Goal: Task Accomplishment & Management: Complete application form

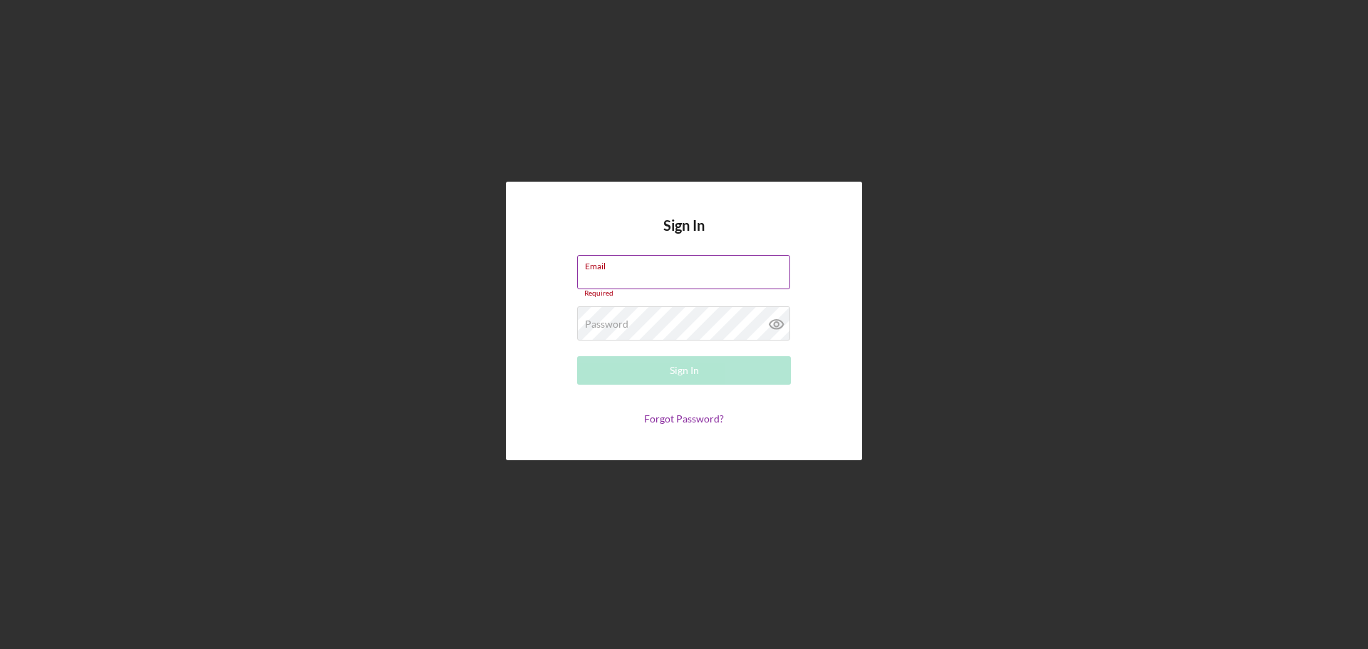
type input "[EMAIL_ADDRESS][DOMAIN_NAME]"
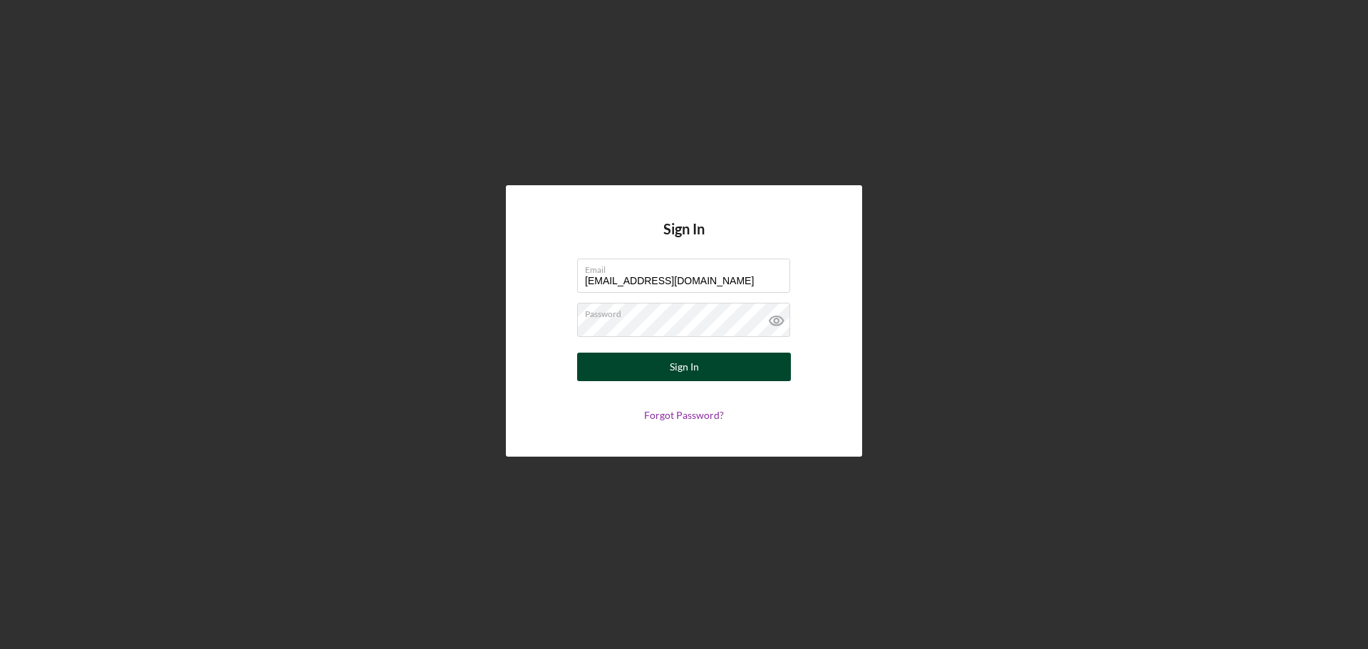
click at [656, 376] on button "Sign In" at bounding box center [684, 367] width 214 height 29
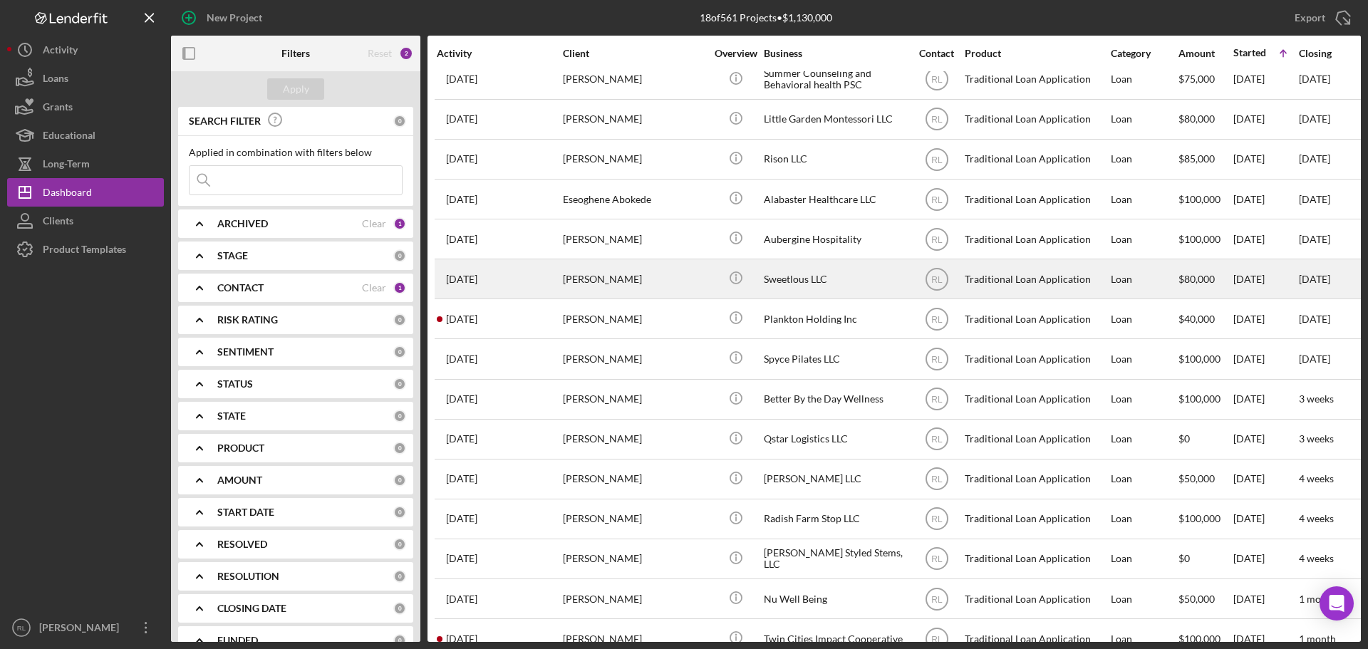
scroll to position [167, 0]
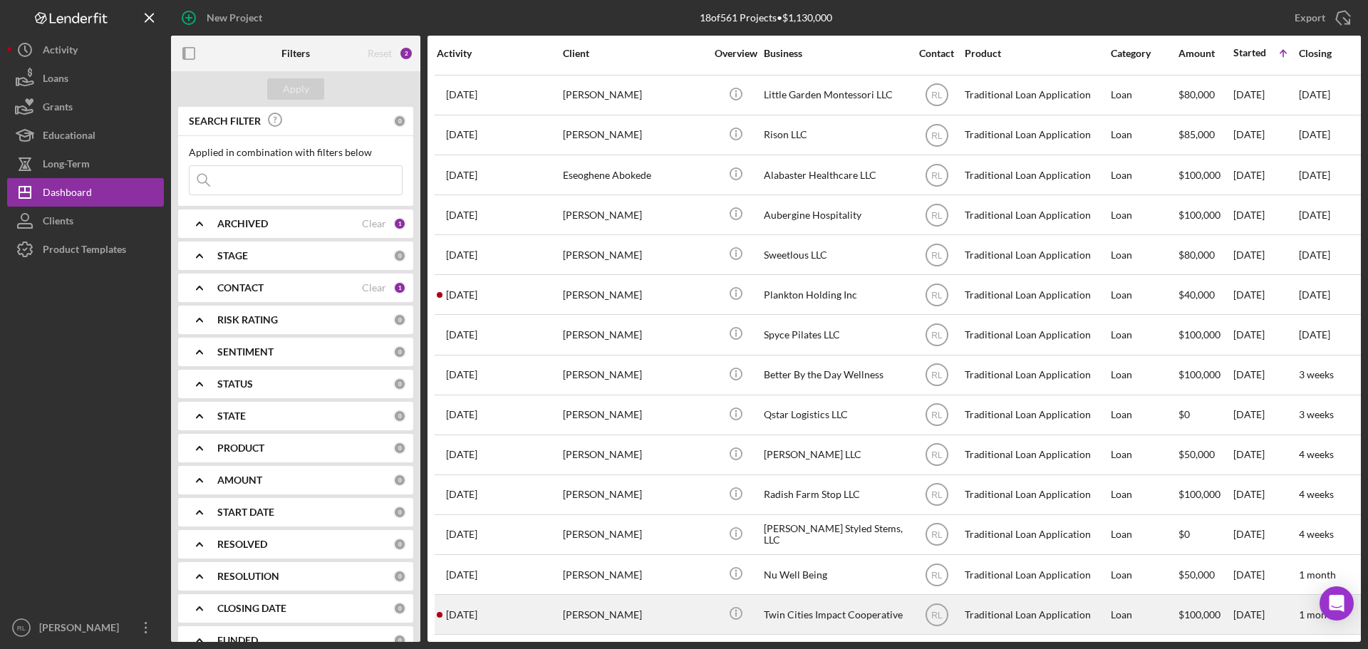
click at [678, 617] on div "[PERSON_NAME]" at bounding box center [634, 615] width 143 height 38
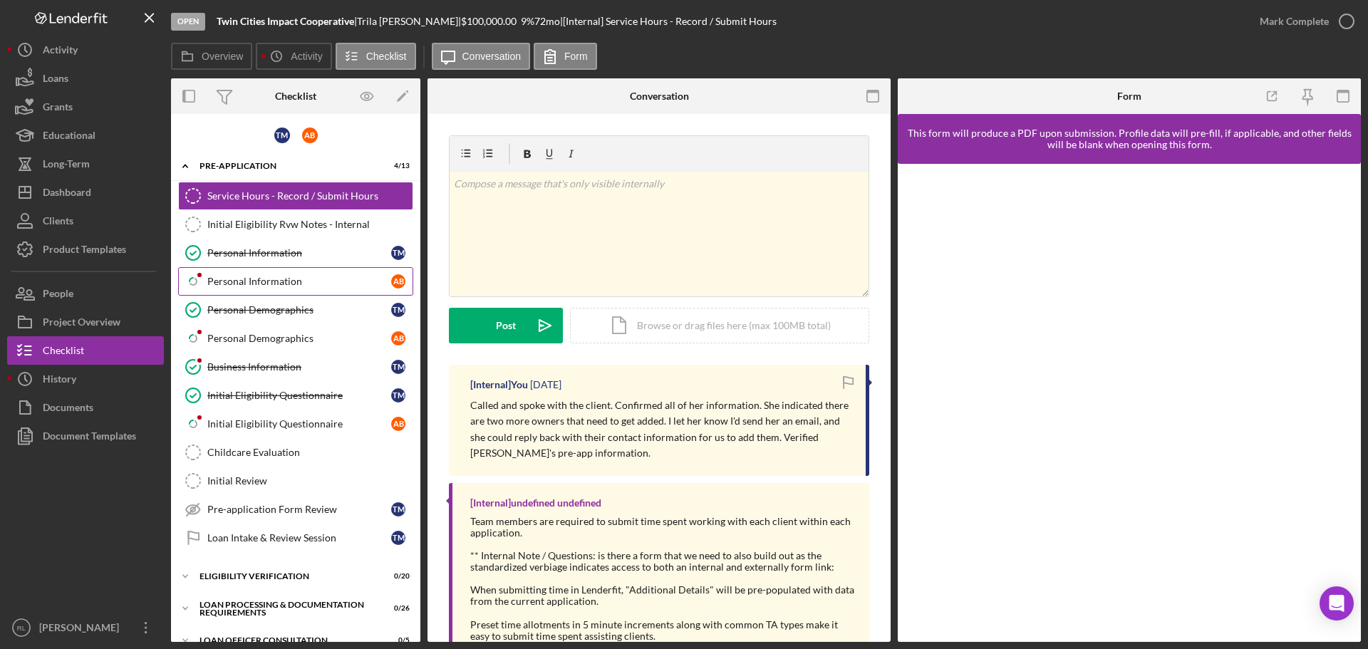
click at [260, 283] on div "Personal Information" at bounding box center [299, 281] width 184 height 11
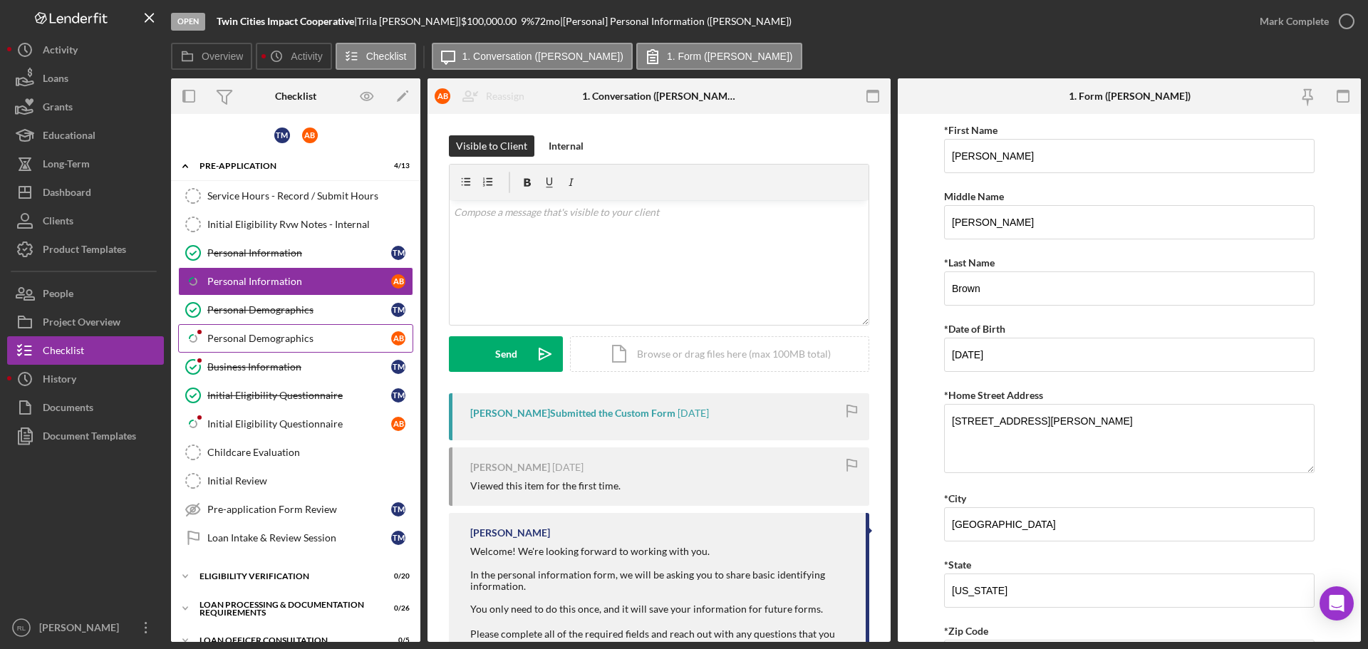
click at [274, 339] on div "Personal Demographics" at bounding box center [299, 338] width 184 height 11
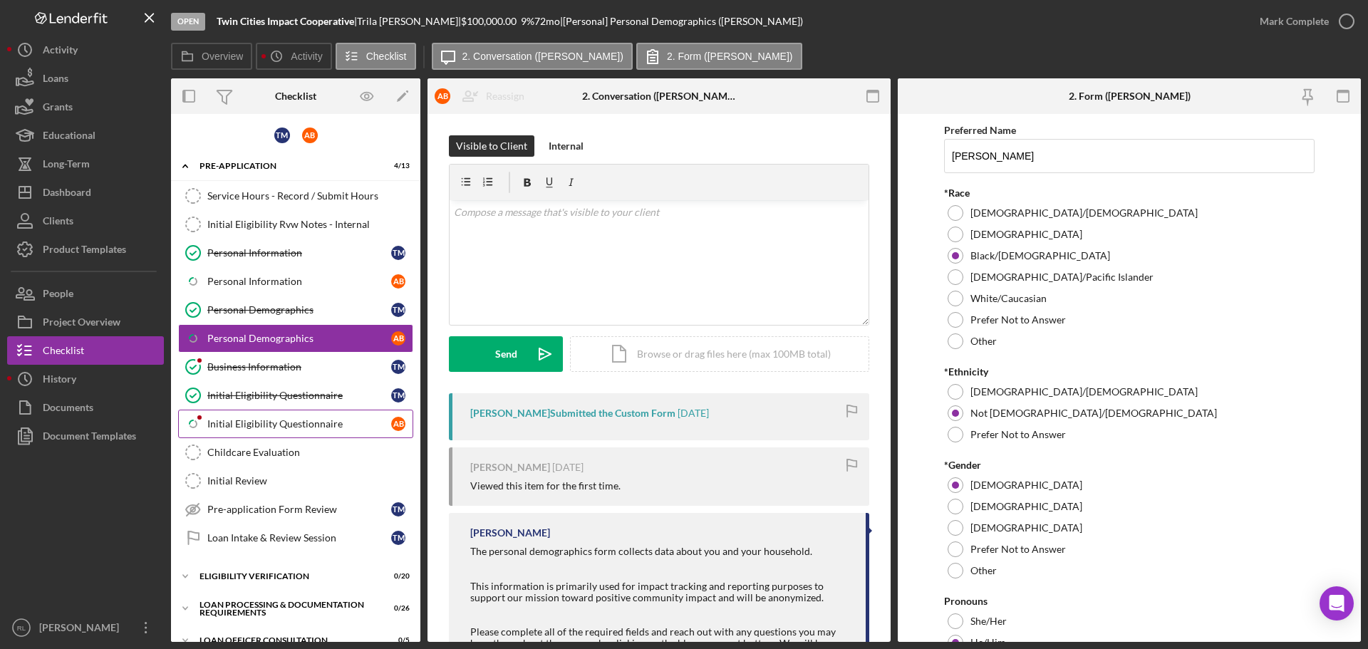
click at [257, 422] on div "Initial Eligibility Questionnaire" at bounding box center [299, 423] width 184 height 11
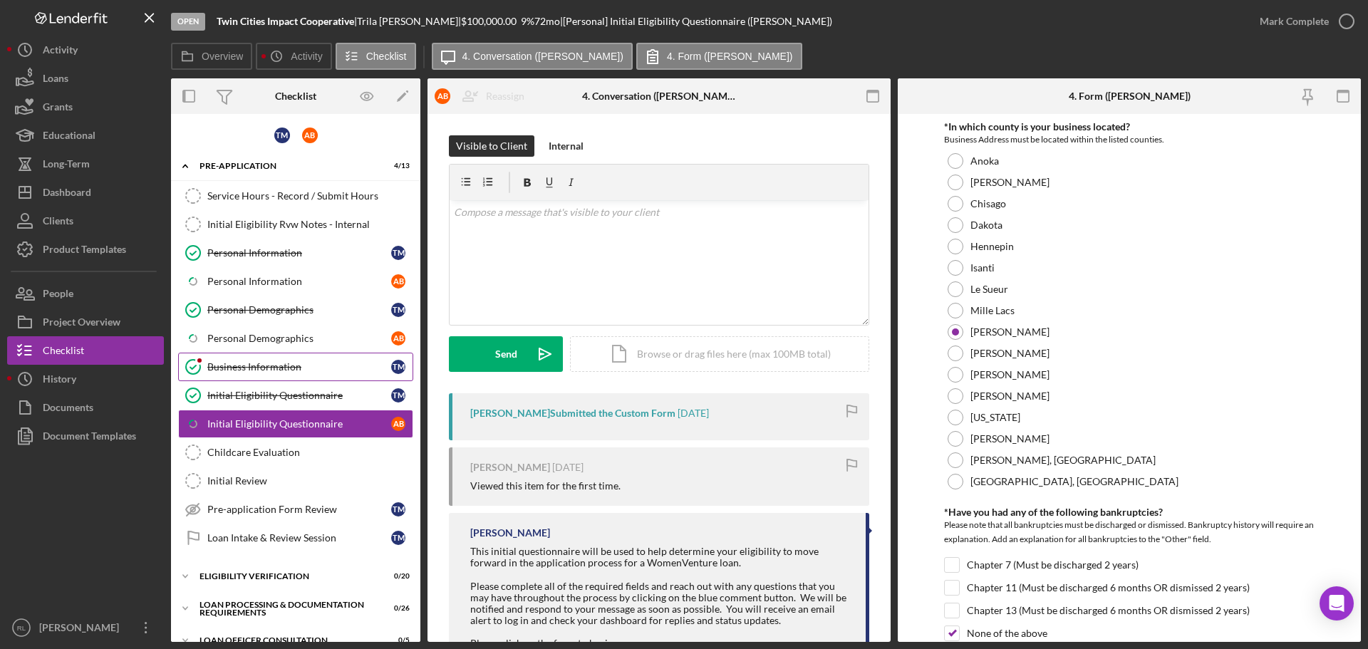
click at [282, 371] on div "Business Information" at bounding box center [299, 366] width 184 height 11
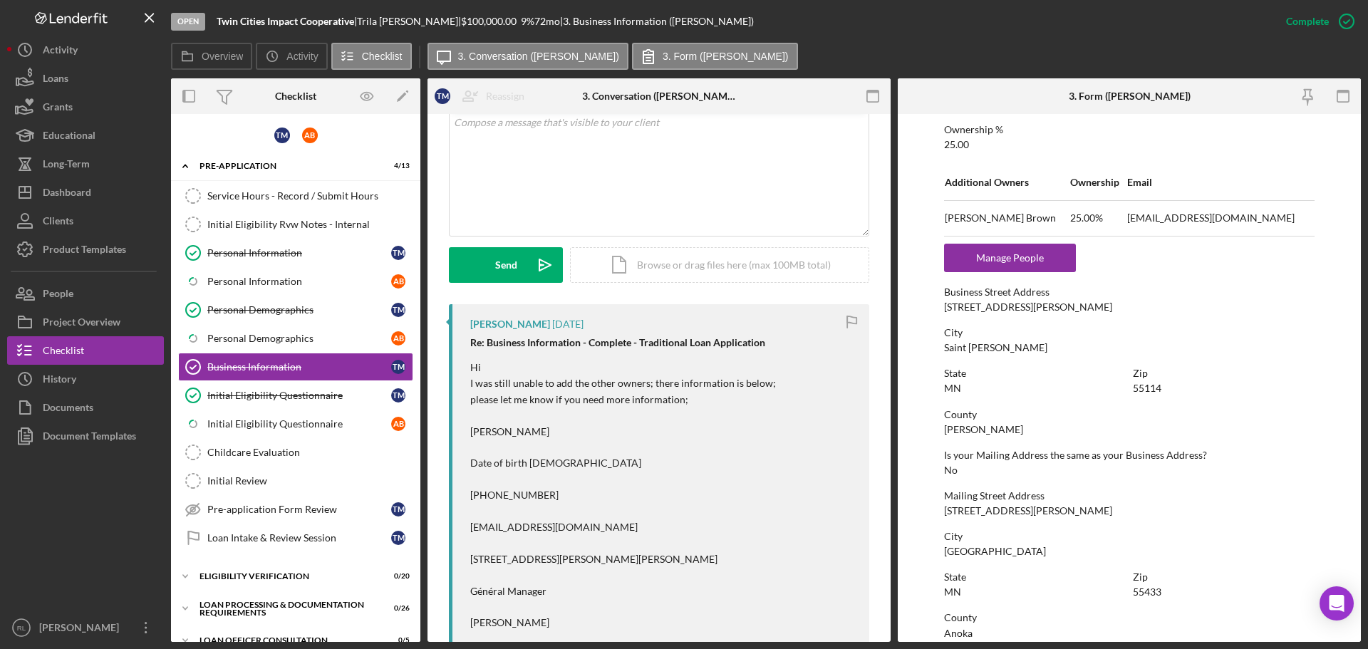
scroll to position [570, 0]
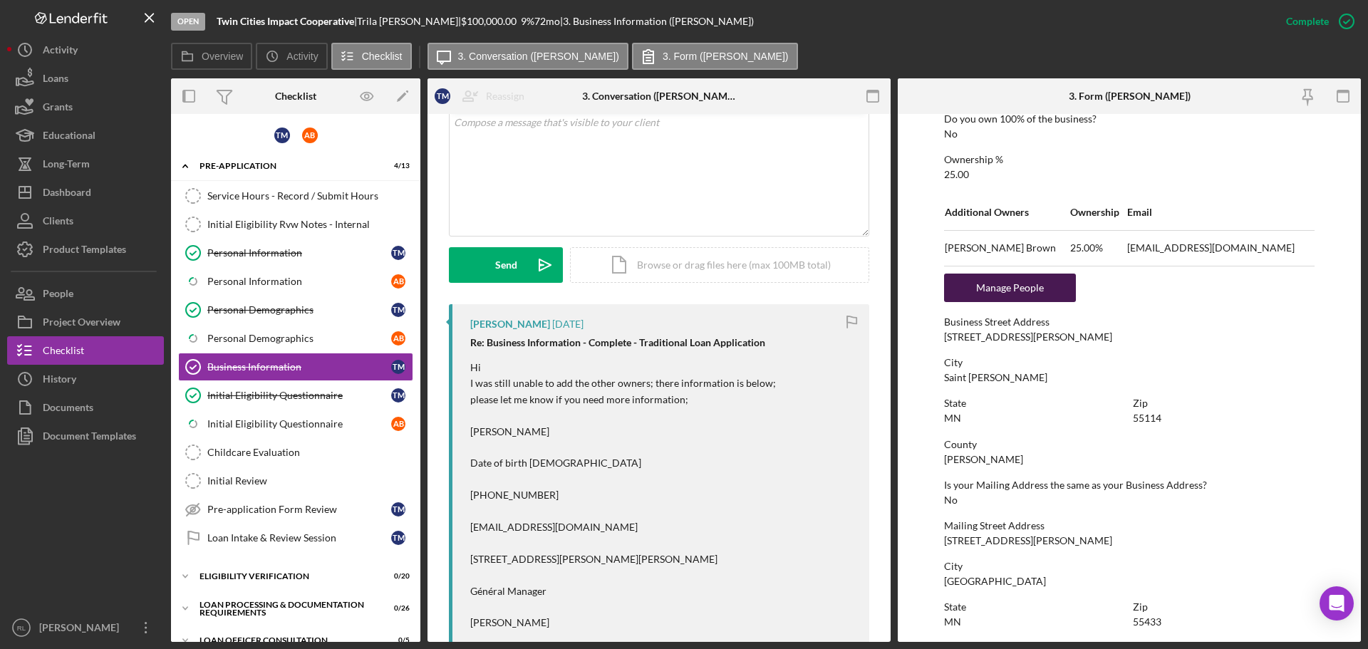
click at [1040, 289] on div "Manage People" at bounding box center [1010, 288] width 118 height 29
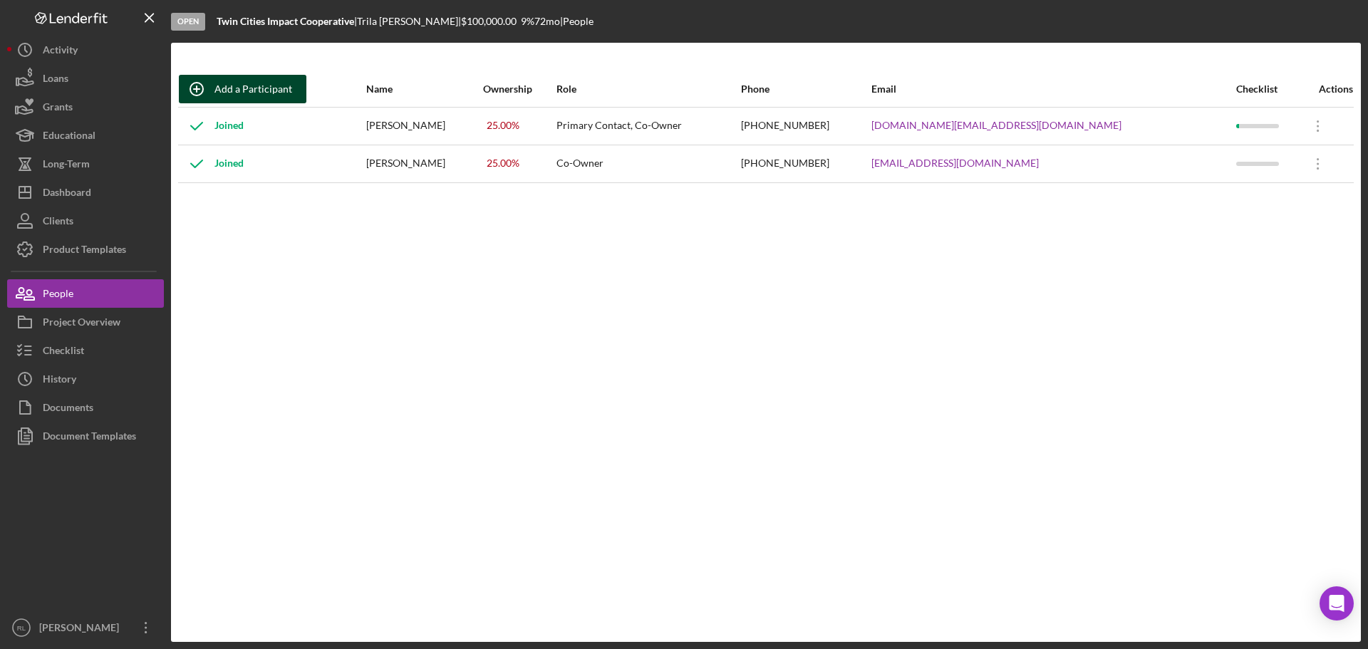
click at [253, 92] on div "Add a Participant" at bounding box center [254, 89] width 78 height 29
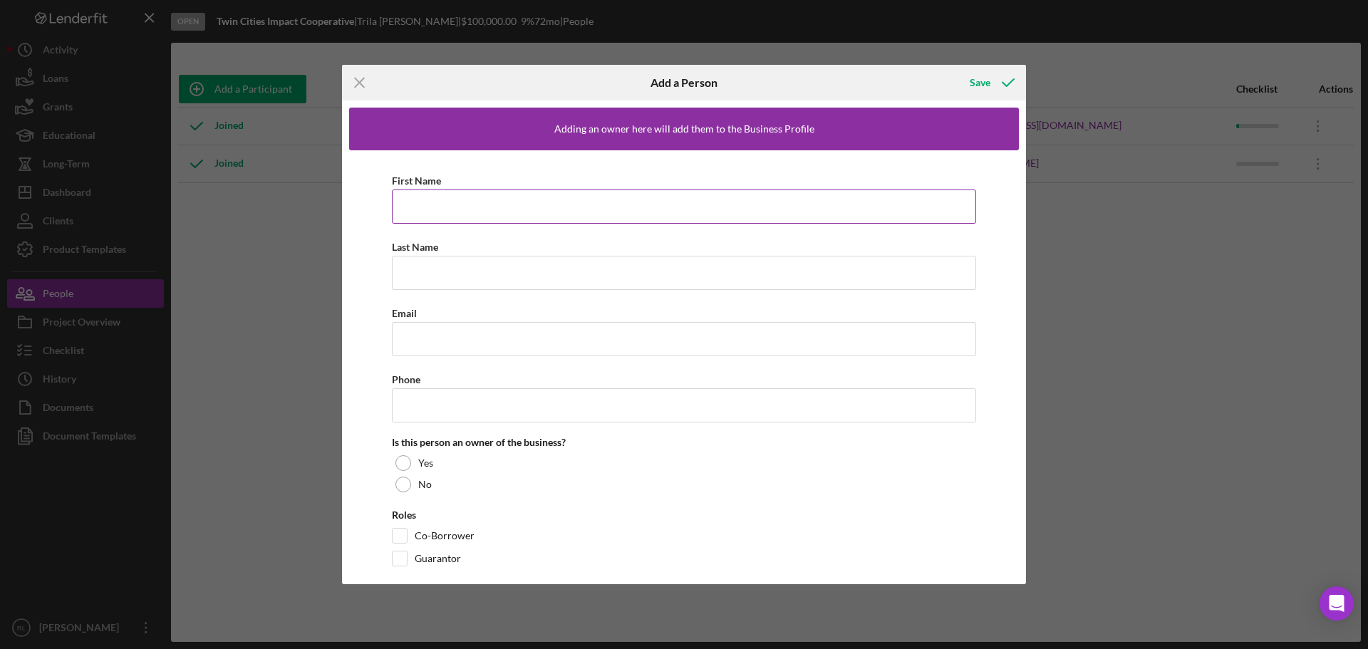
click at [529, 206] on input "First Name" at bounding box center [684, 207] width 584 height 34
type input "[PERSON_NAME]"
type input "Brown"
type input "[EMAIL_ADDRESS][DOMAIN_NAME]"
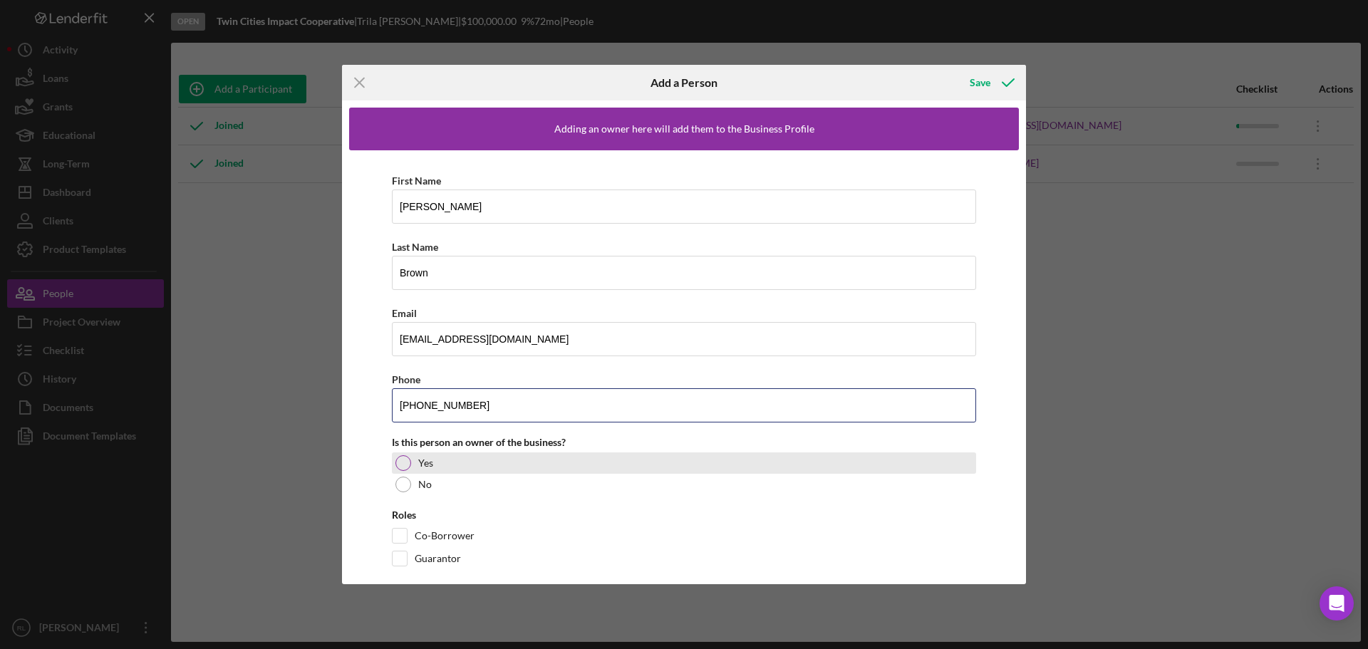
type input "[PHONE_NUMBER]"
click at [410, 467] on div at bounding box center [404, 463] width 16 height 16
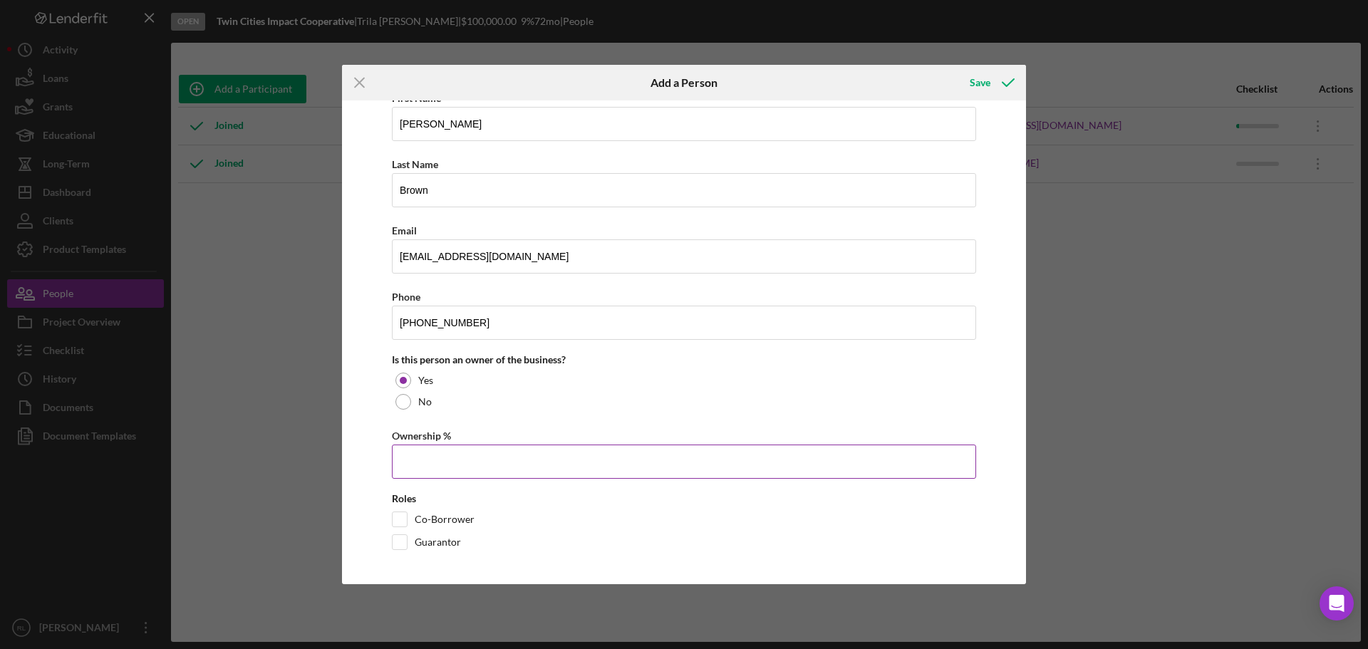
scroll to position [84, 0]
click at [512, 461] on input "Ownership %" at bounding box center [684, 460] width 584 height 34
type input "25.00%"
click at [410, 512] on div "Co-Borrower" at bounding box center [684, 521] width 584 height 23
click at [399, 518] on input "Co-Borrower" at bounding box center [400, 518] width 14 height 14
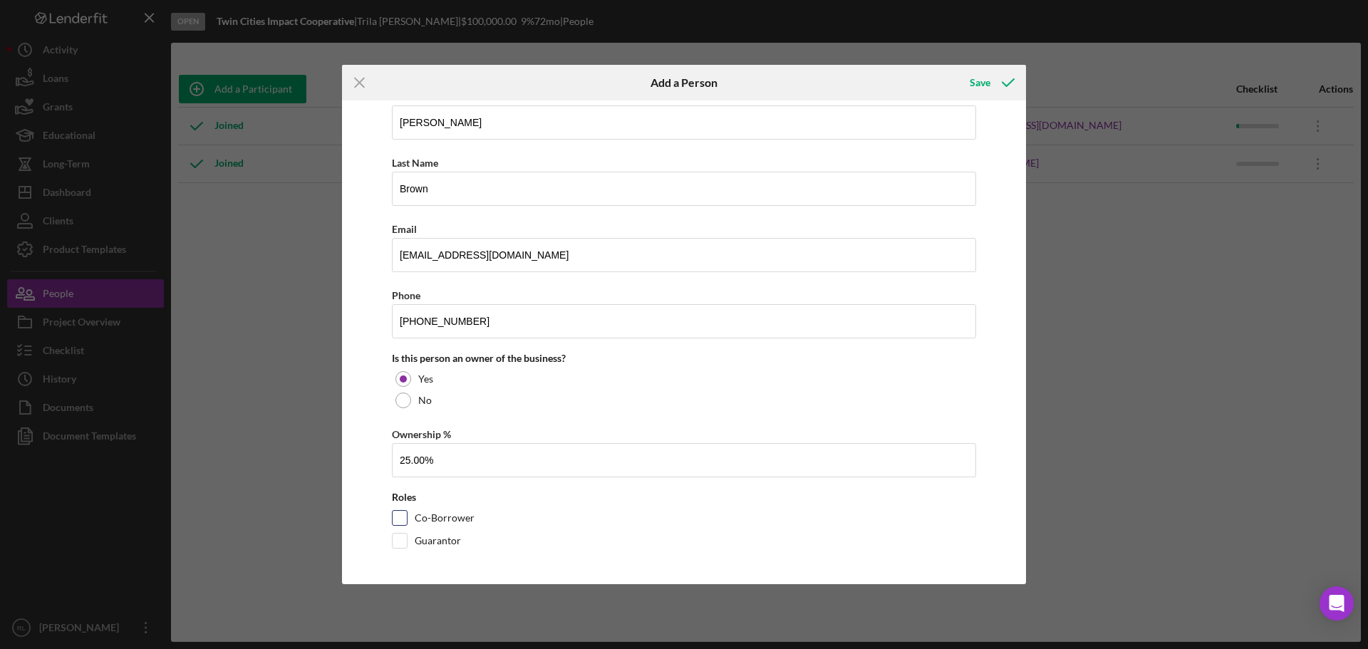
checkbox input "true"
click at [361, 497] on div "First Name [PERSON_NAME] Last Name Brown Email [EMAIL_ADDRESS][DOMAIN_NAME] Pho…" at bounding box center [684, 321] width 670 height 511
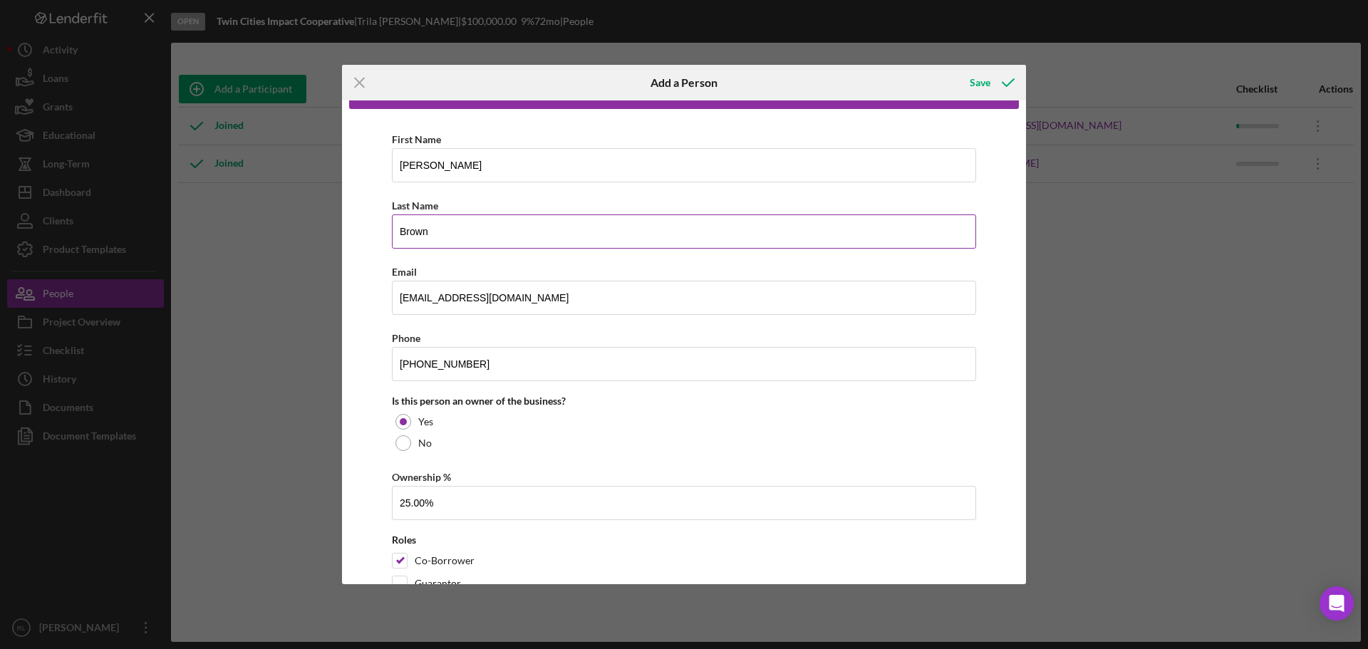
scroll to position [0, 0]
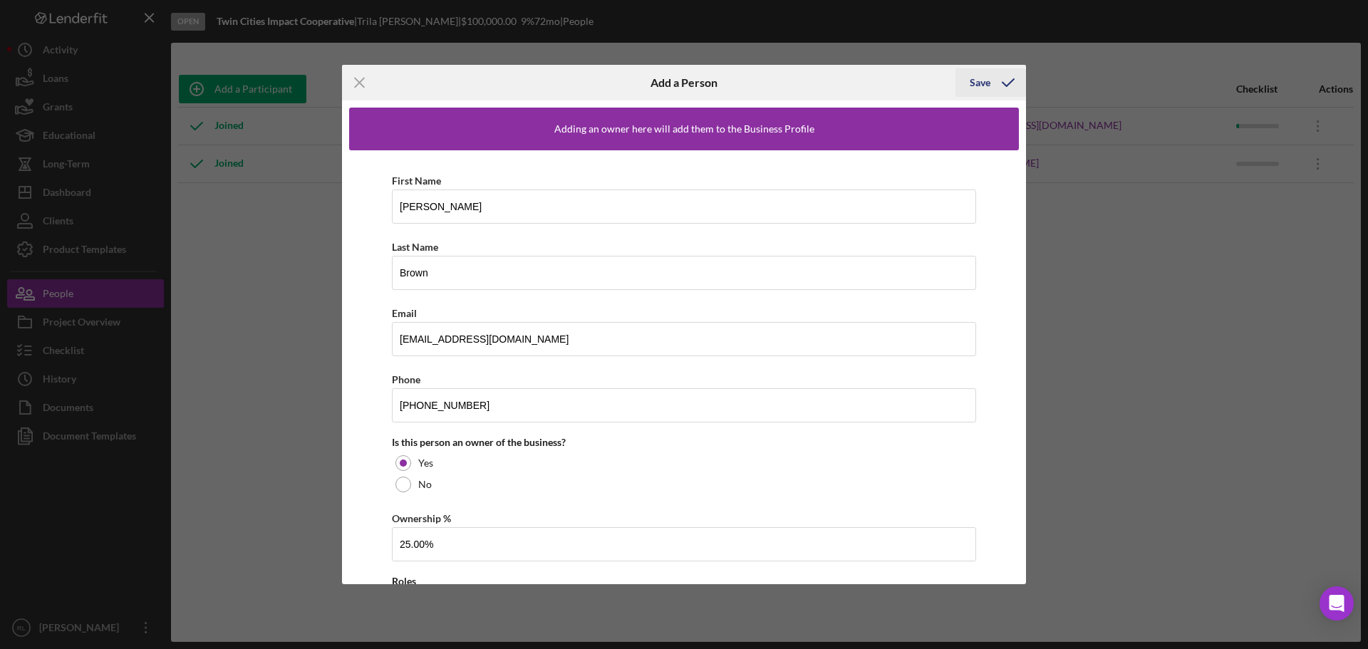
click at [990, 82] on div "Save" at bounding box center [980, 82] width 21 height 29
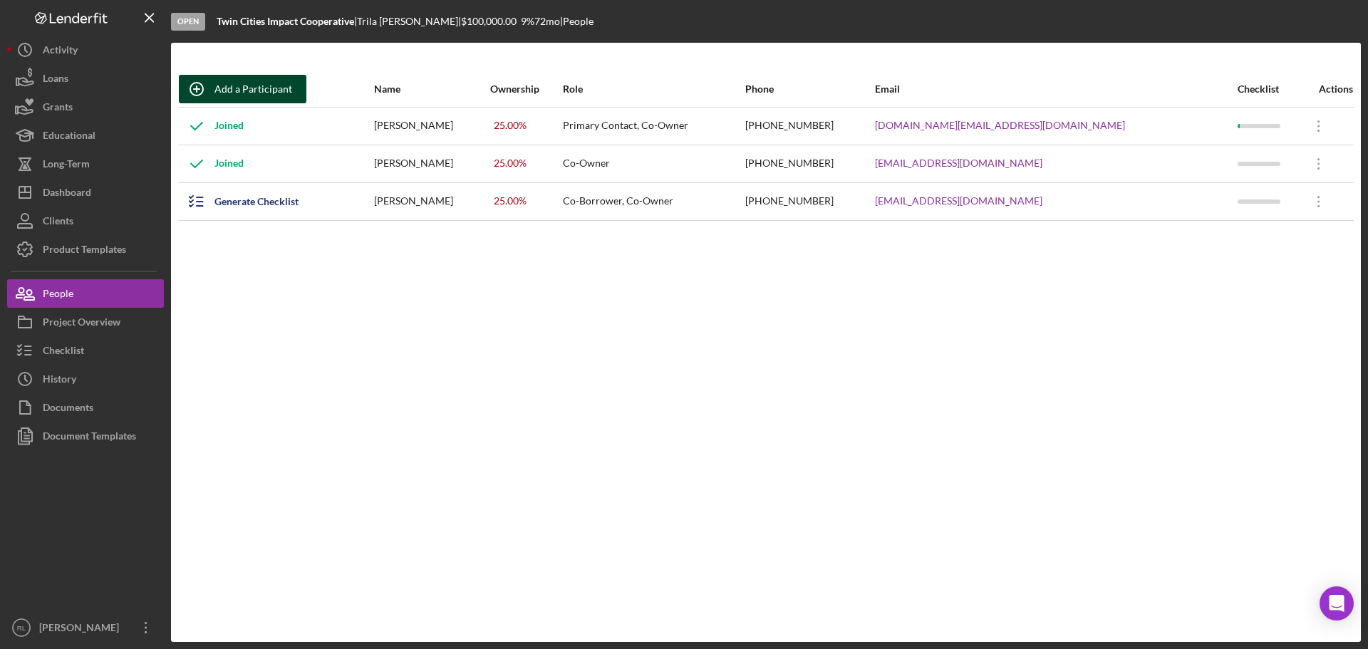
click at [247, 88] on div "Add a Participant" at bounding box center [254, 89] width 78 height 29
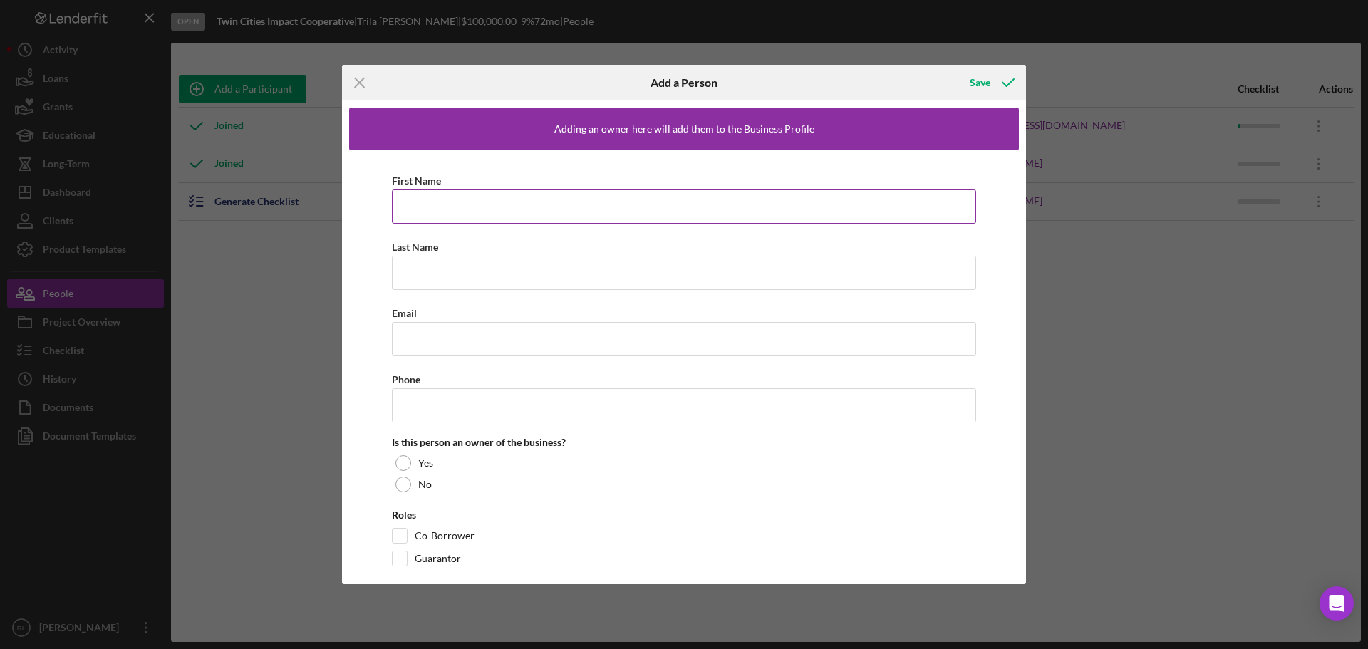
click at [519, 203] on input "First Name" at bounding box center [684, 207] width 584 height 34
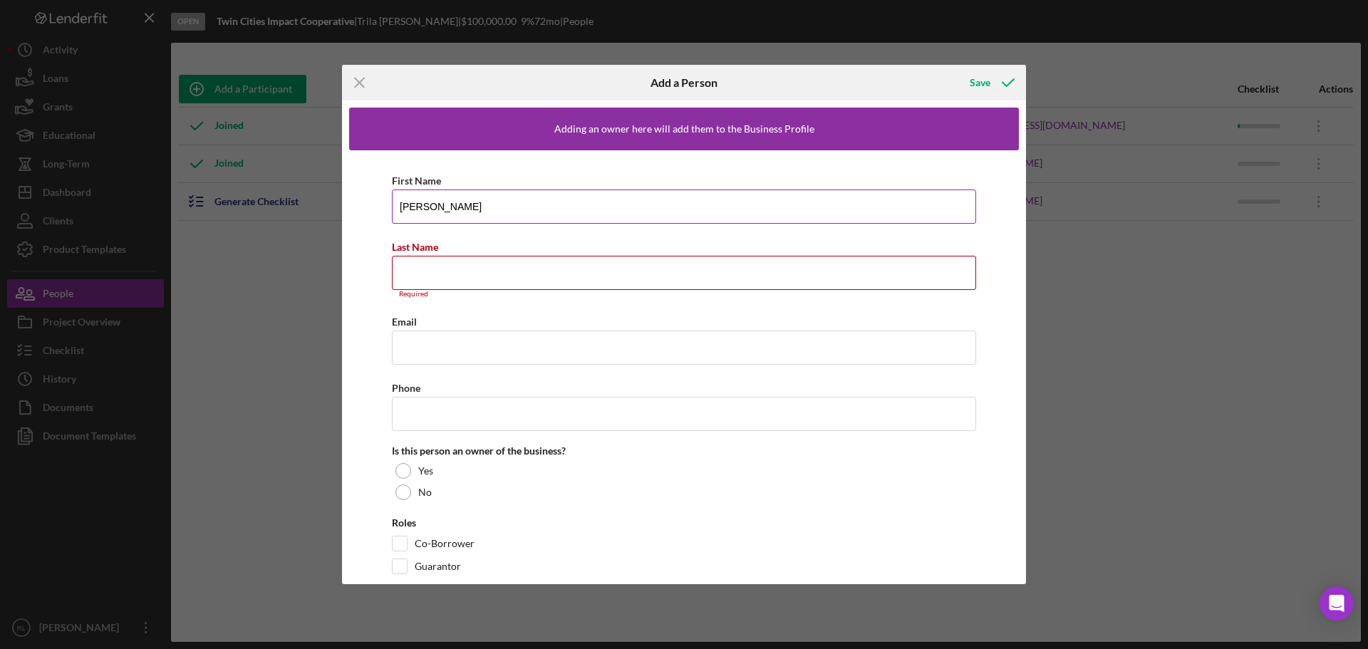
type input "[PERSON_NAME]"
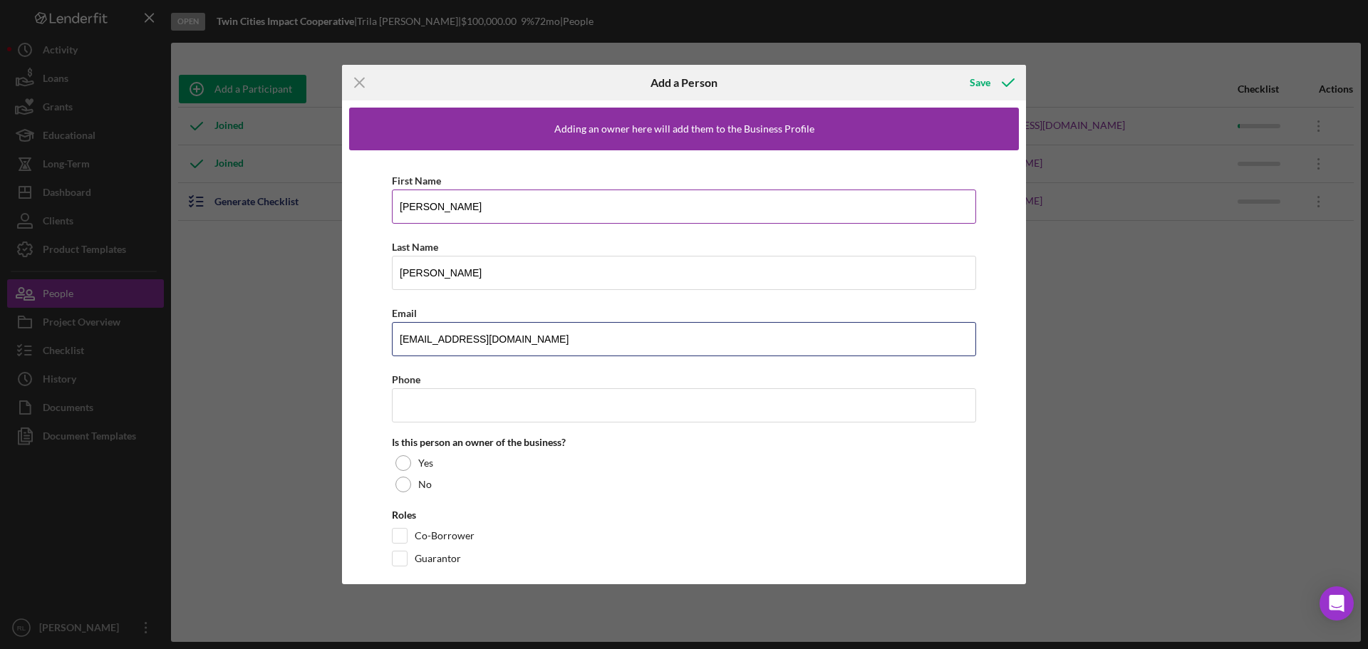
type input "[EMAIL_ADDRESS][DOMAIN_NAME]"
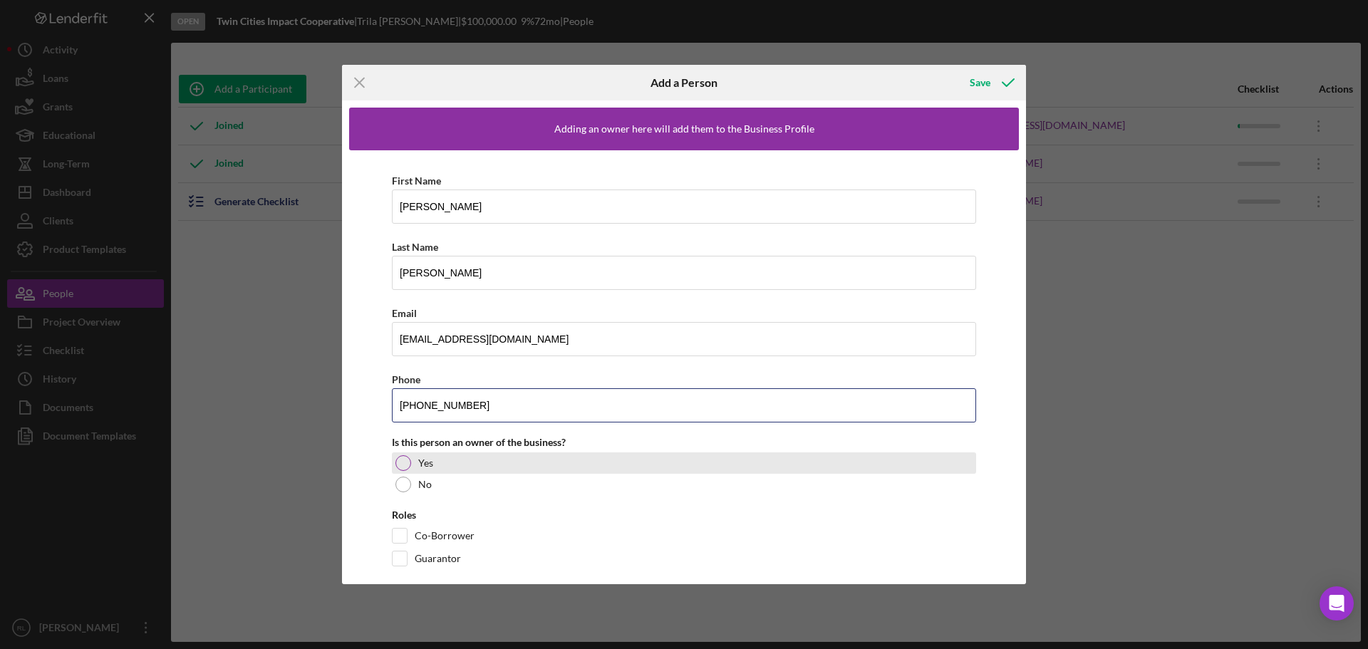
type input "[PHONE_NUMBER]"
click at [406, 459] on div at bounding box center [404, 463] width 16 height 16
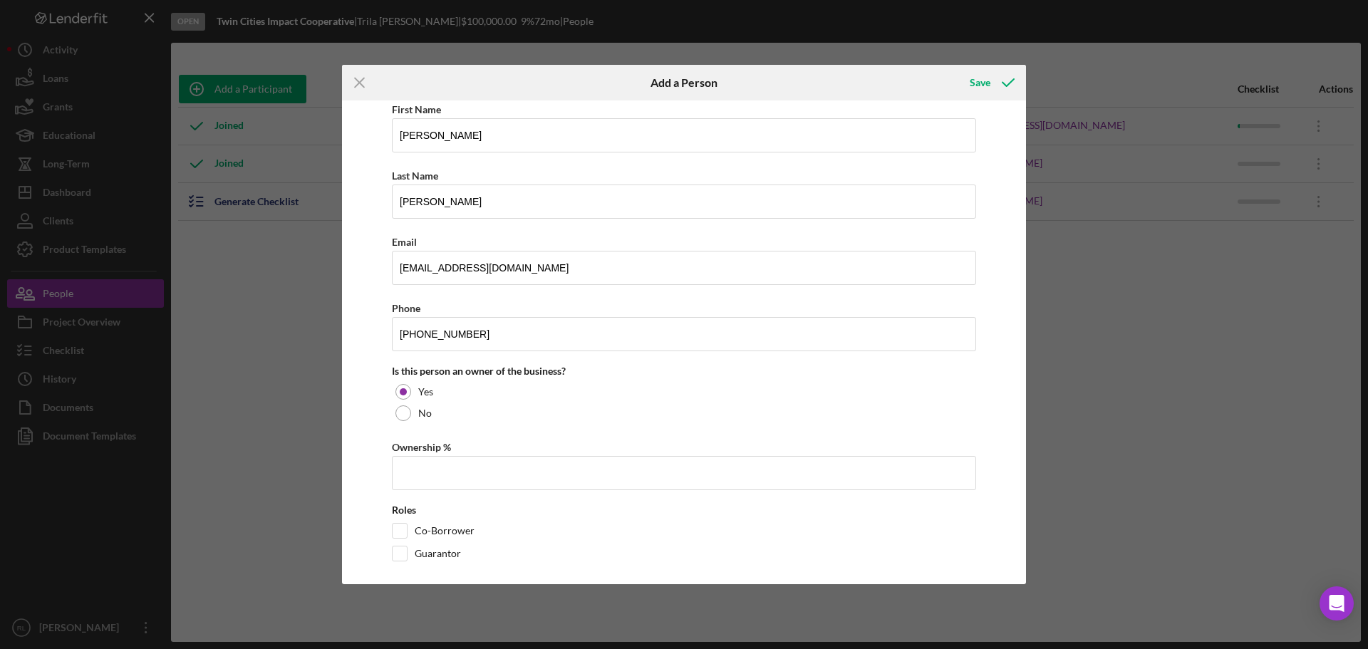
scroll to position [84, 0]
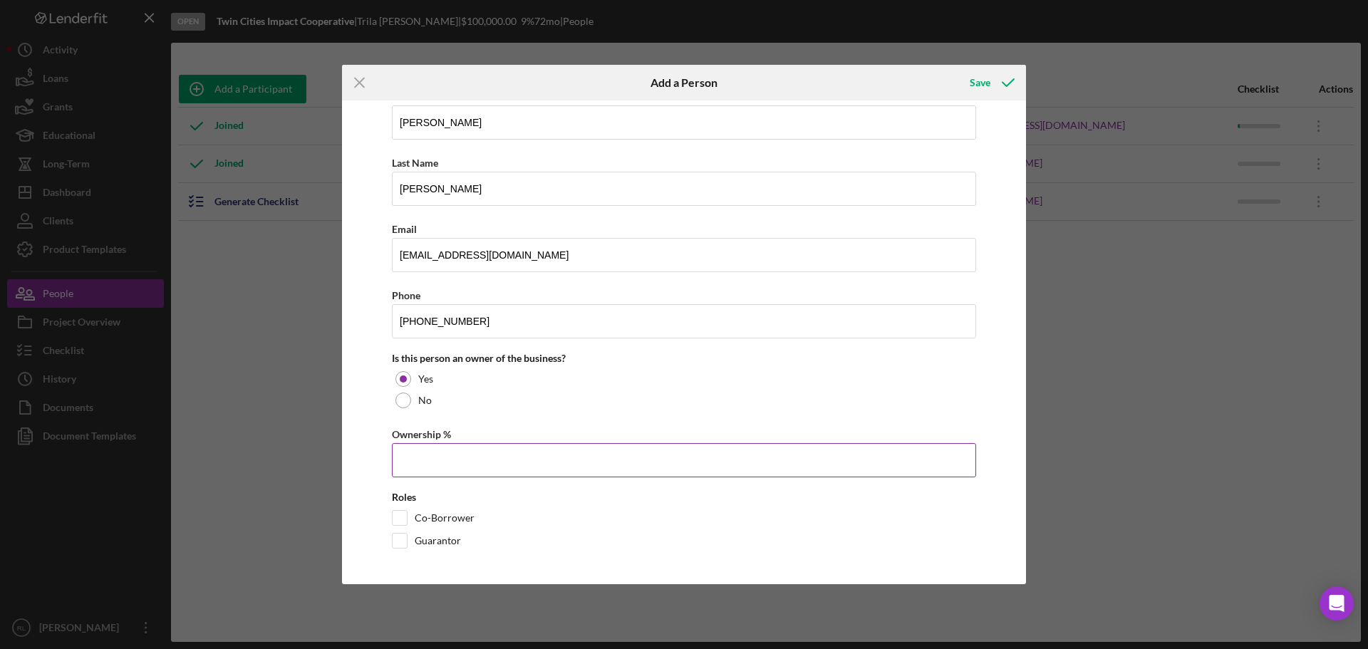
click at [455, 453] on input "Ownership %" at bounding box center [684, 460] width 584 height 34
type input "25.00%"
click at [396, 518] on input "Co-Borrower" at bounding box center [400, 518] width 14 height 14
checkbox input "true"
click at [708, 552] on div "Guarantor" at bounding box center [684, 544] width 584 height 23
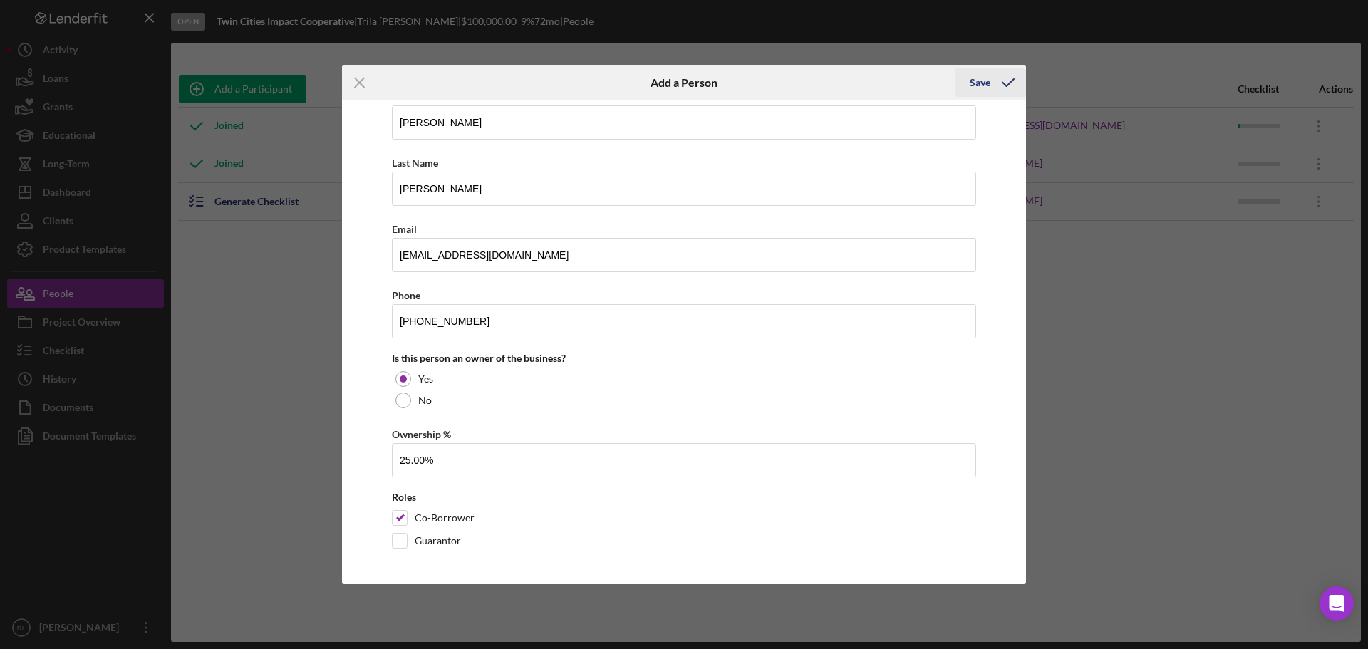
click at [986, 77] on div "Save" at bounding box center [980, 82] width 21 height 29
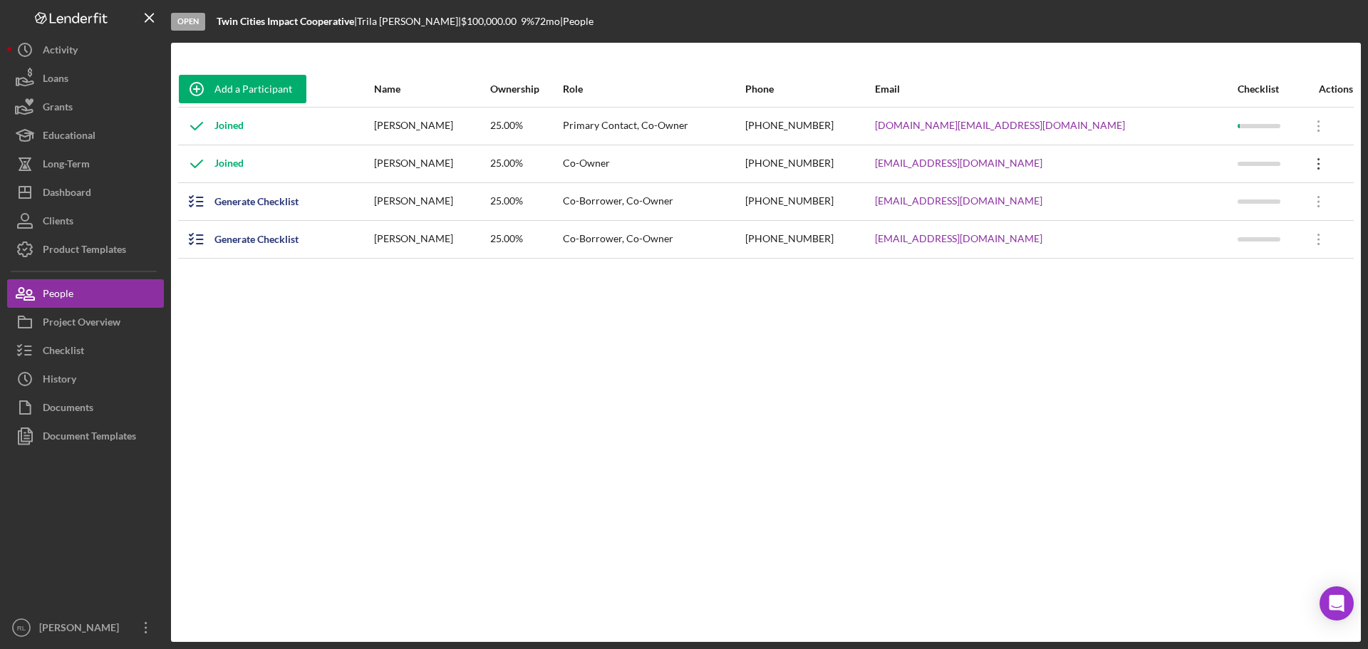
click at [1309, 160] on icon "Icon/Overflow" at bounding box center [1319, 164] width 36 height 36
click at [902, 384] on div "Add a Participant Name Ownership Role Phone Email Checklist Actions Joined [PER…" at bounding box center [766, 342] width 1190 height 542
click at [241, 195] on div "Generate Checklist" at bounding box center [257, 201] width 84 height 29
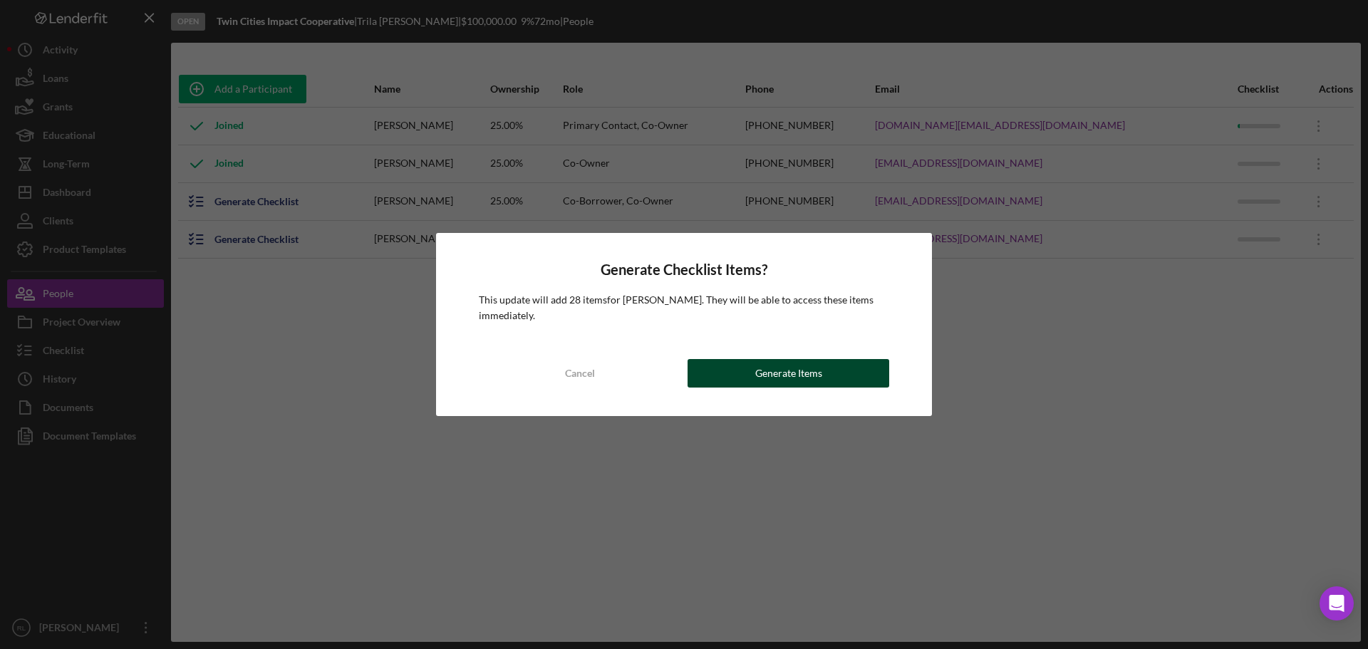
click at [761, 370] on div "Generate Items" at bounding box center [788, 373] width 67 height 29
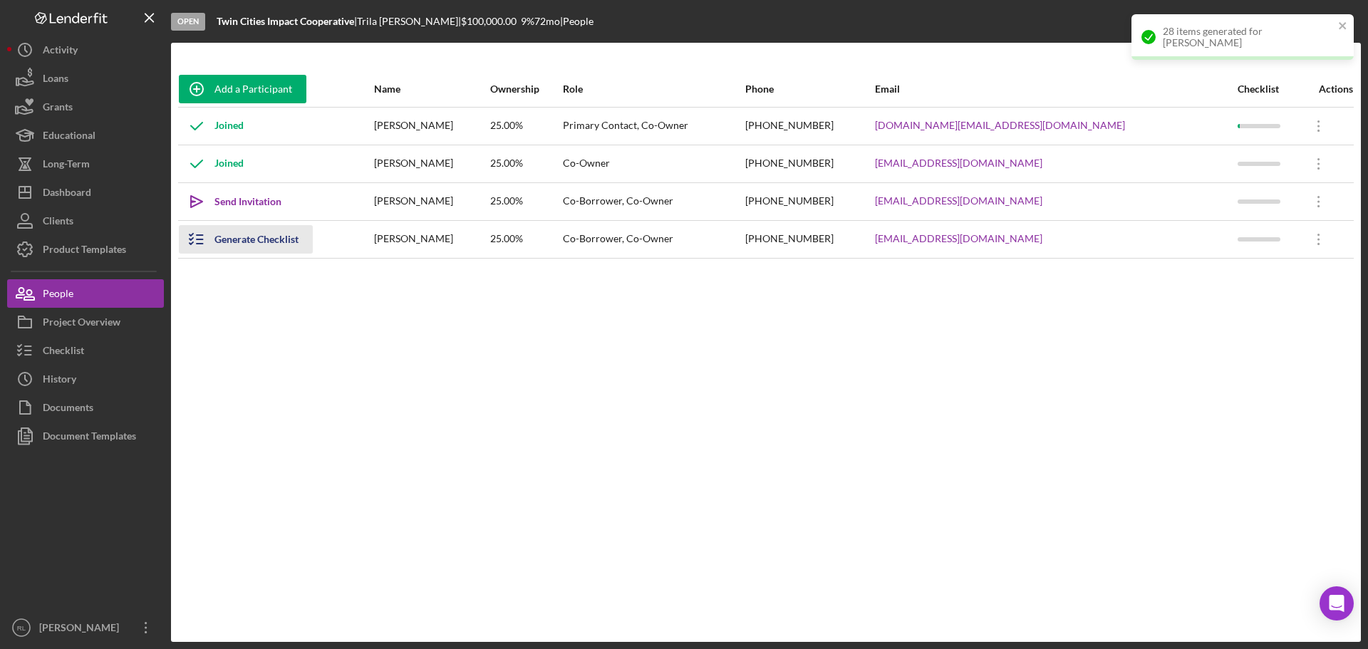
click at [245, 234] on div "Generate Checklist" at bounding box center [257, 239] width 84 height 29
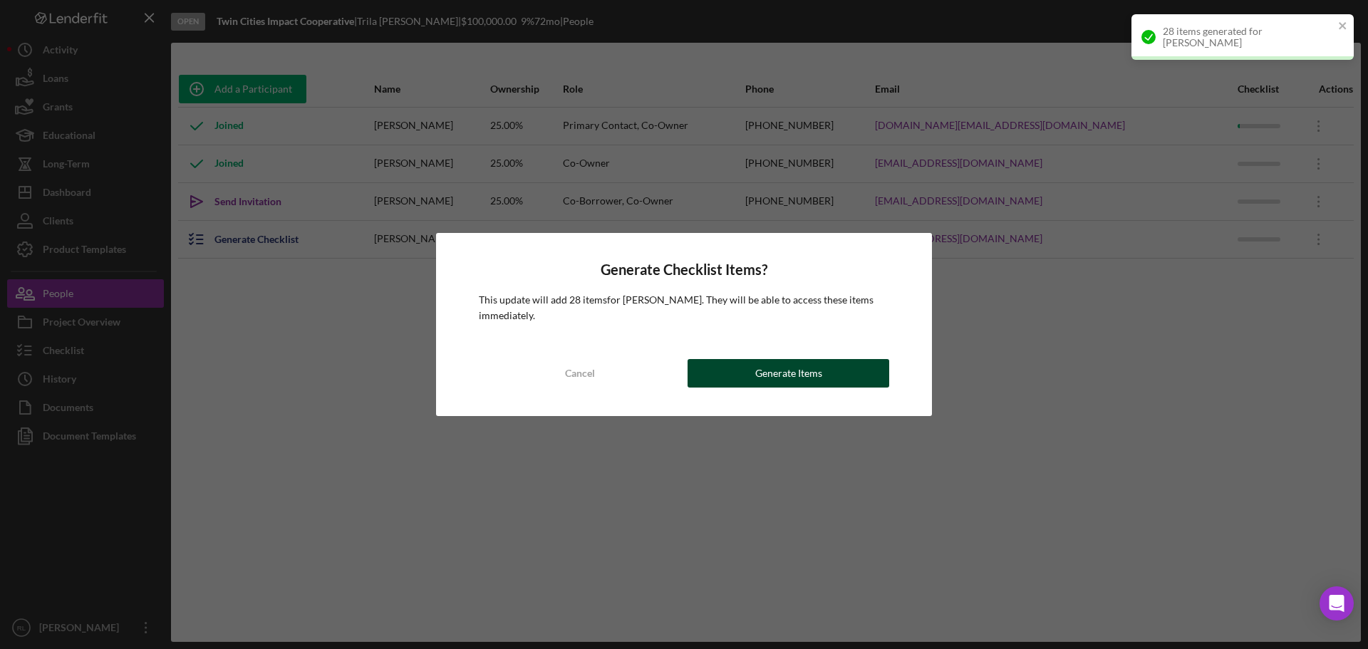
click at [796, 379] on div "Generate Items" at bounding box center [788, 373] width 67 height 29
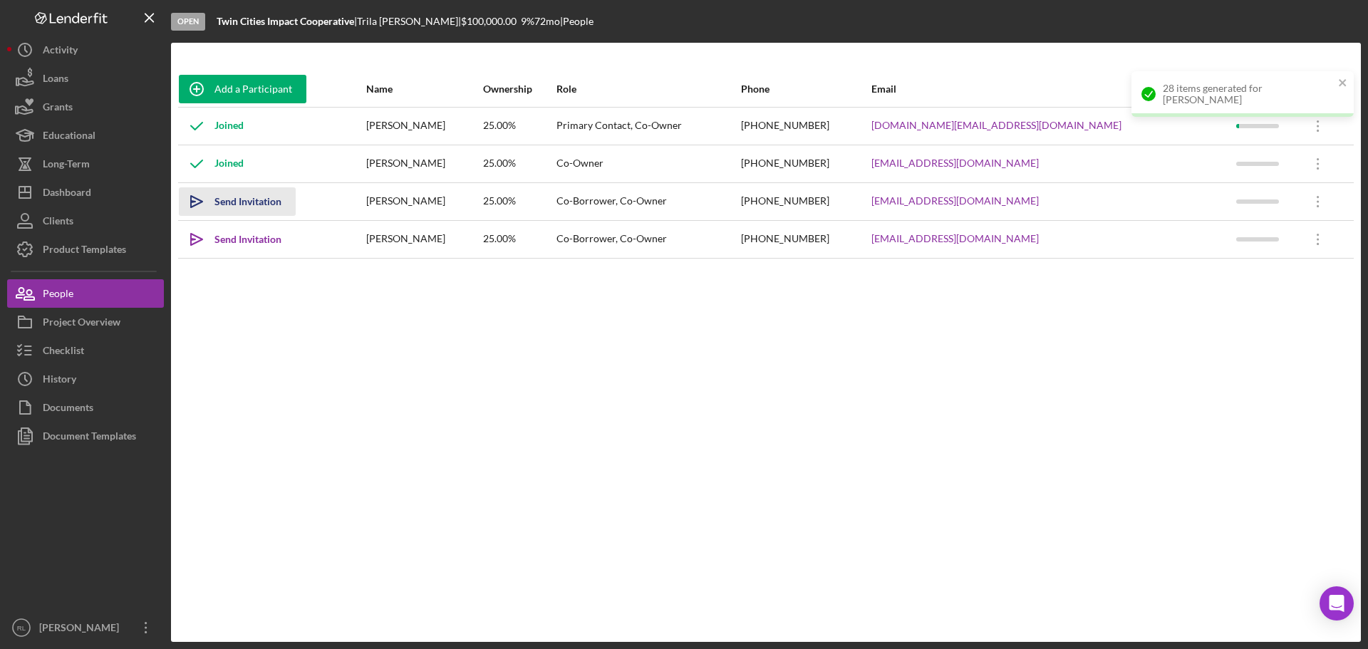
click at [240, 200] on div "Send Invitation" at bounding box center [248, 201] width 67 height 29
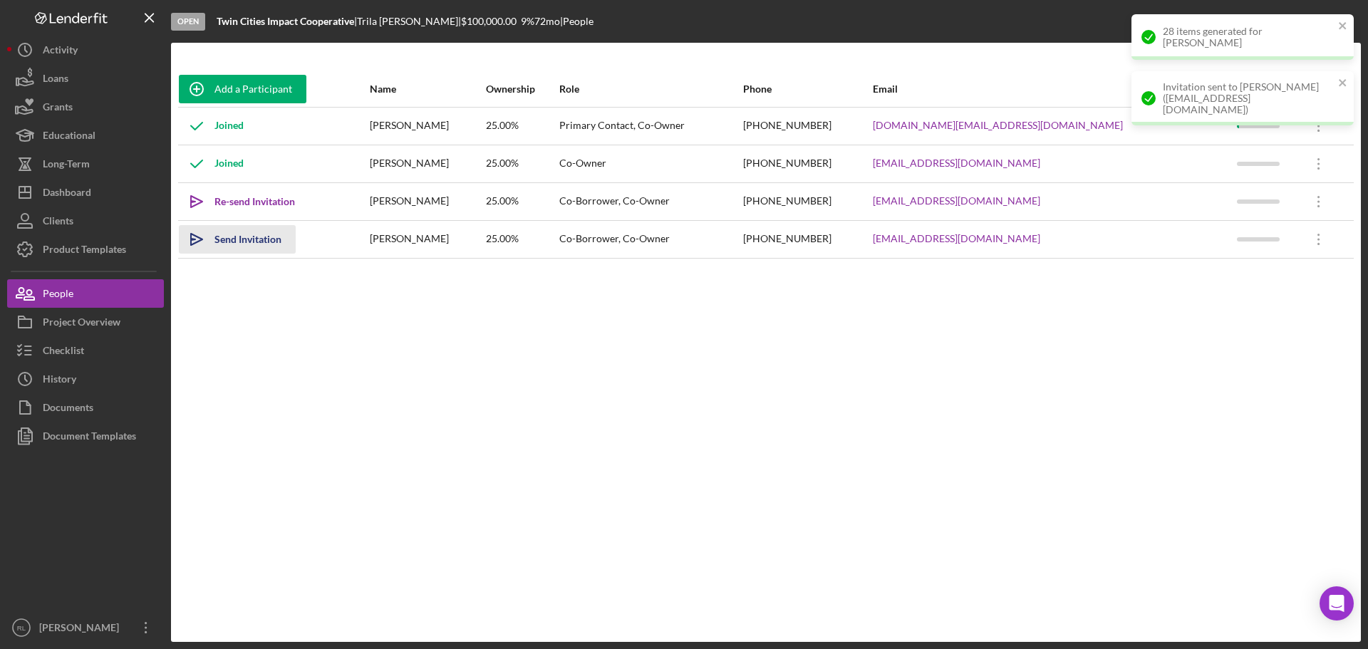
click at [228, 240] on div "Send Invitation" at bounding box center [248, 239] width 67 height 29
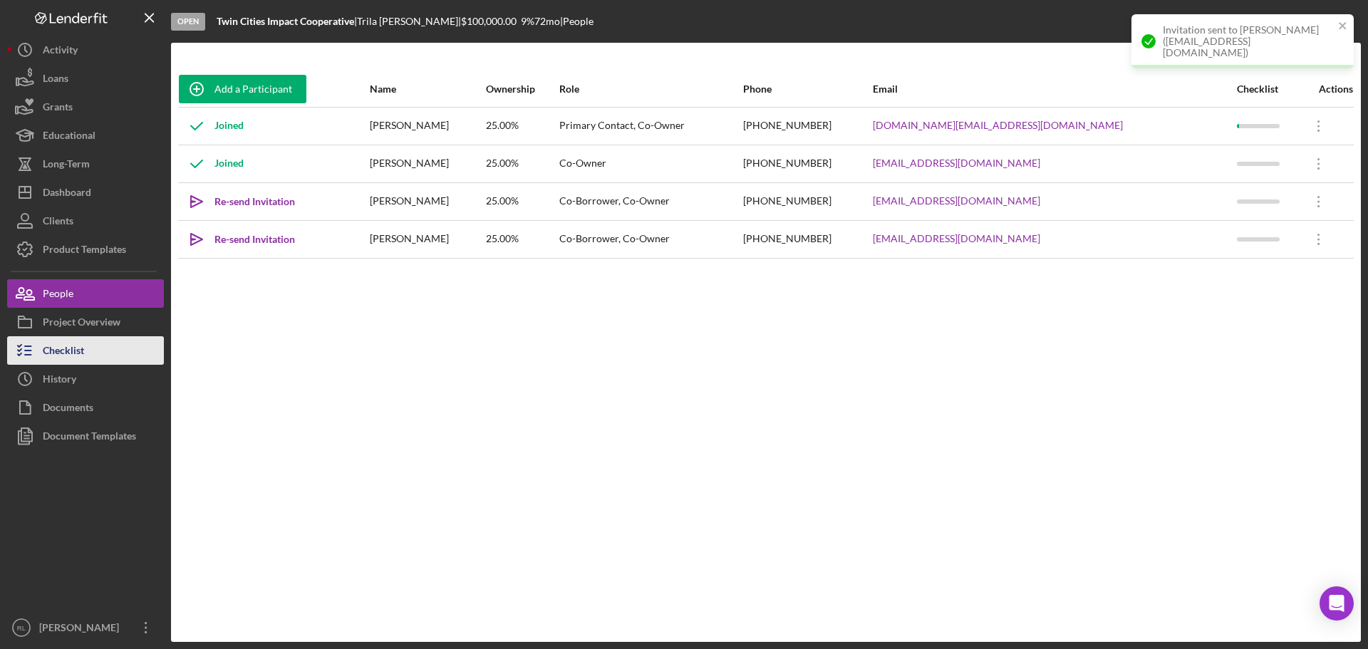
click at [61, 361] on div "Checklist" at bounding box center [63, 352] width 41 height 32
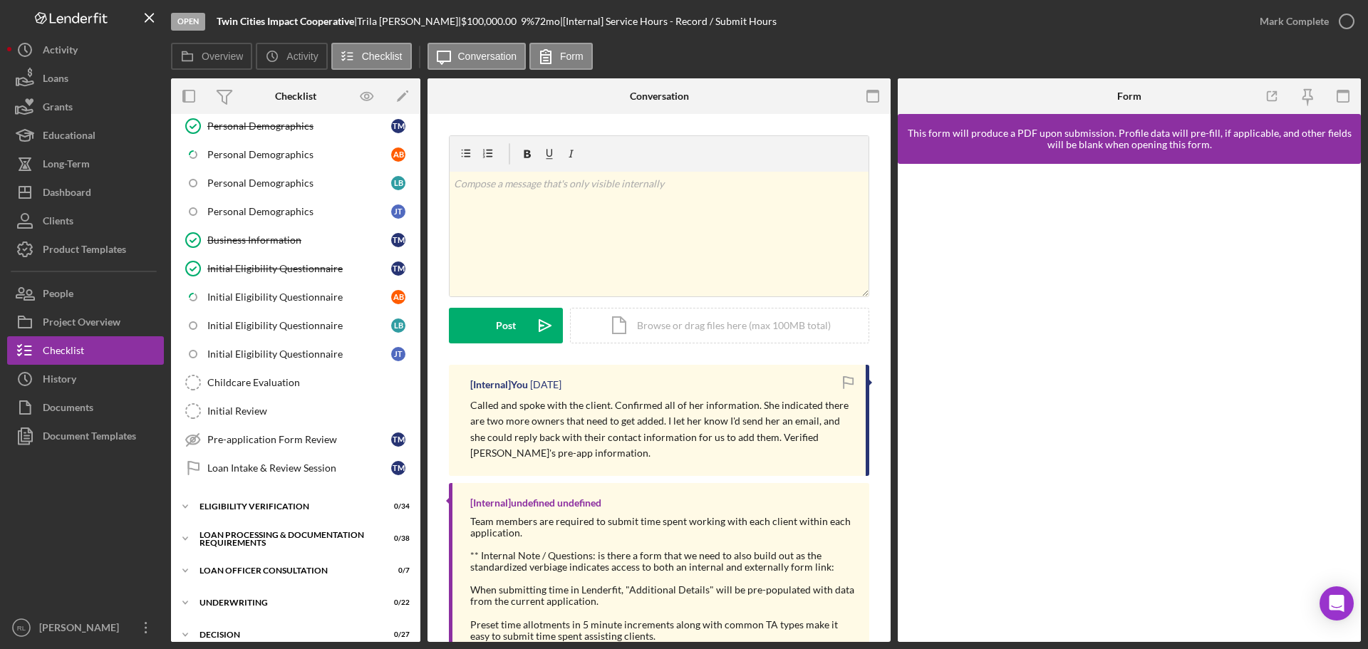
scroll to position [285, 0]
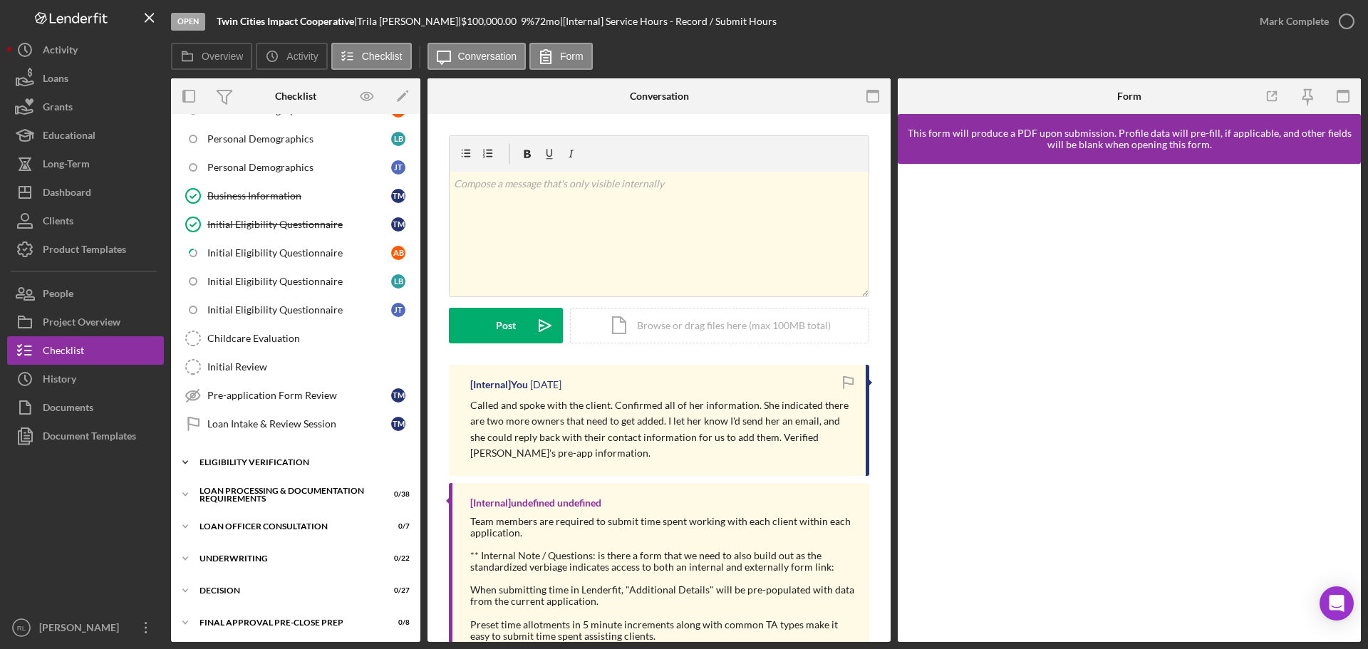
click at [284, 465] on div "Eligibility Verification" at bounding box center [301, 462] width 203 height 9
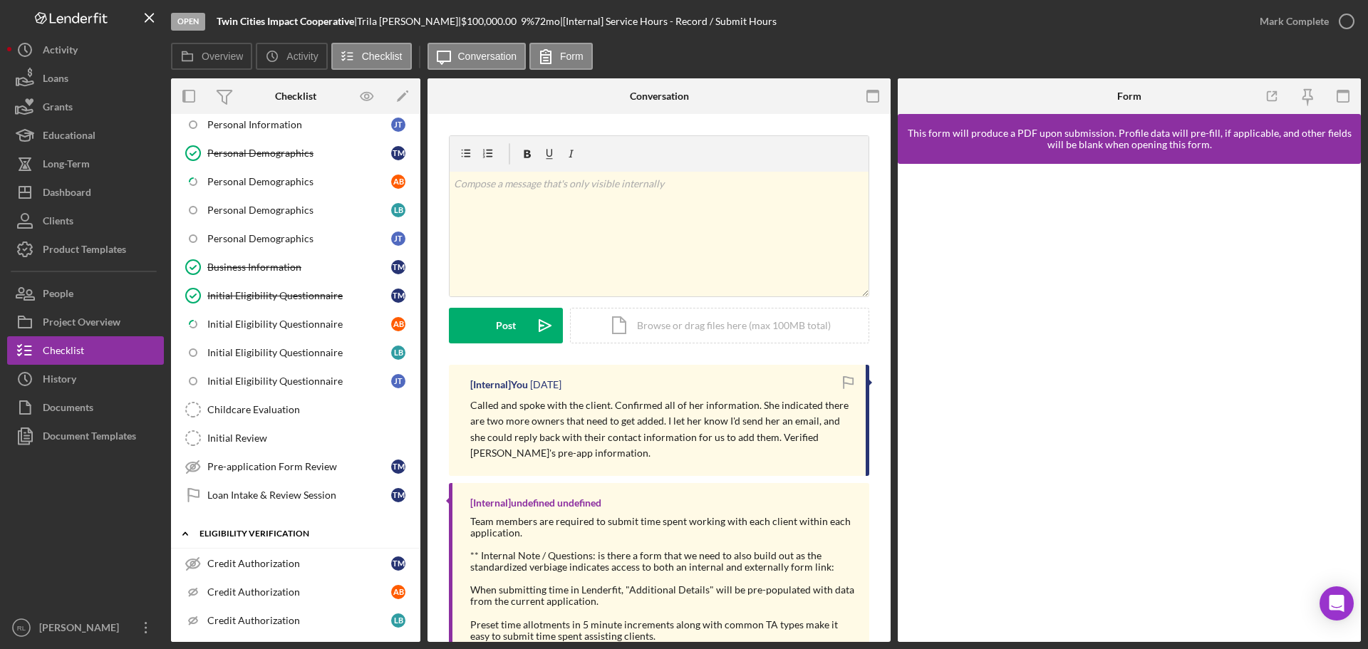
click at [295, 532] on div "Eligibility Verification" at bounding box center [301, 534] width 203 height 9
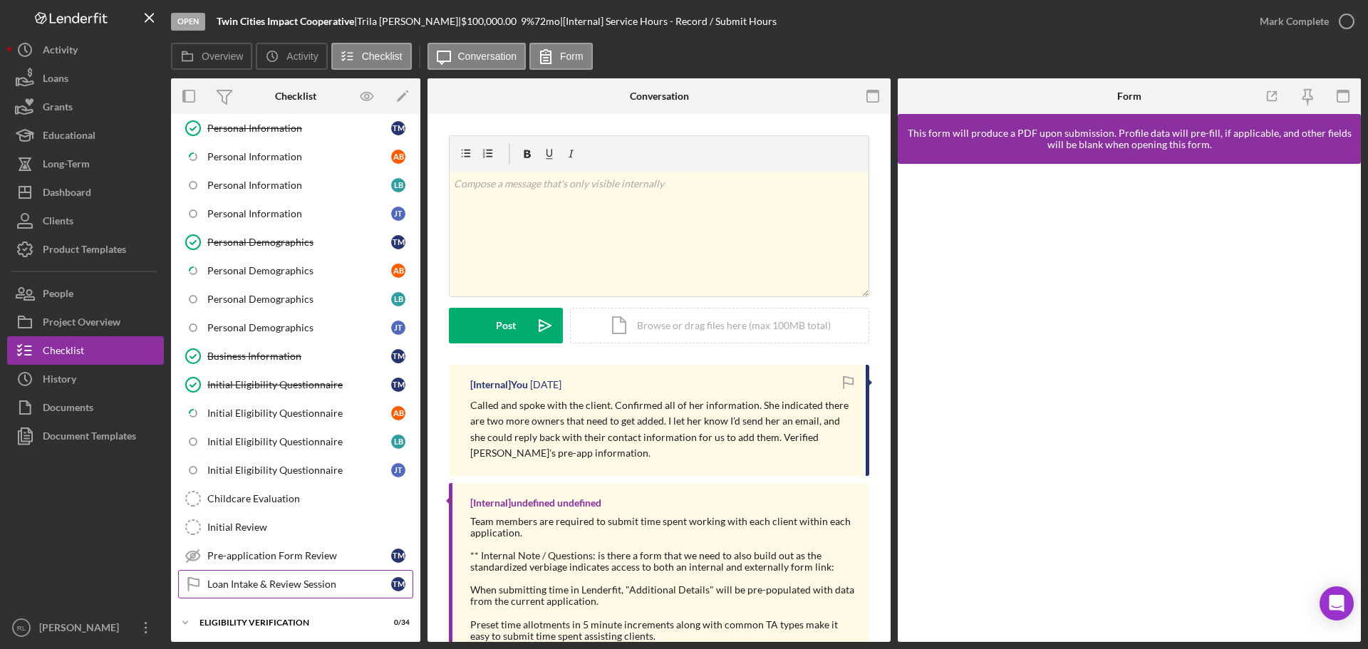
scroll to position [0, 0]
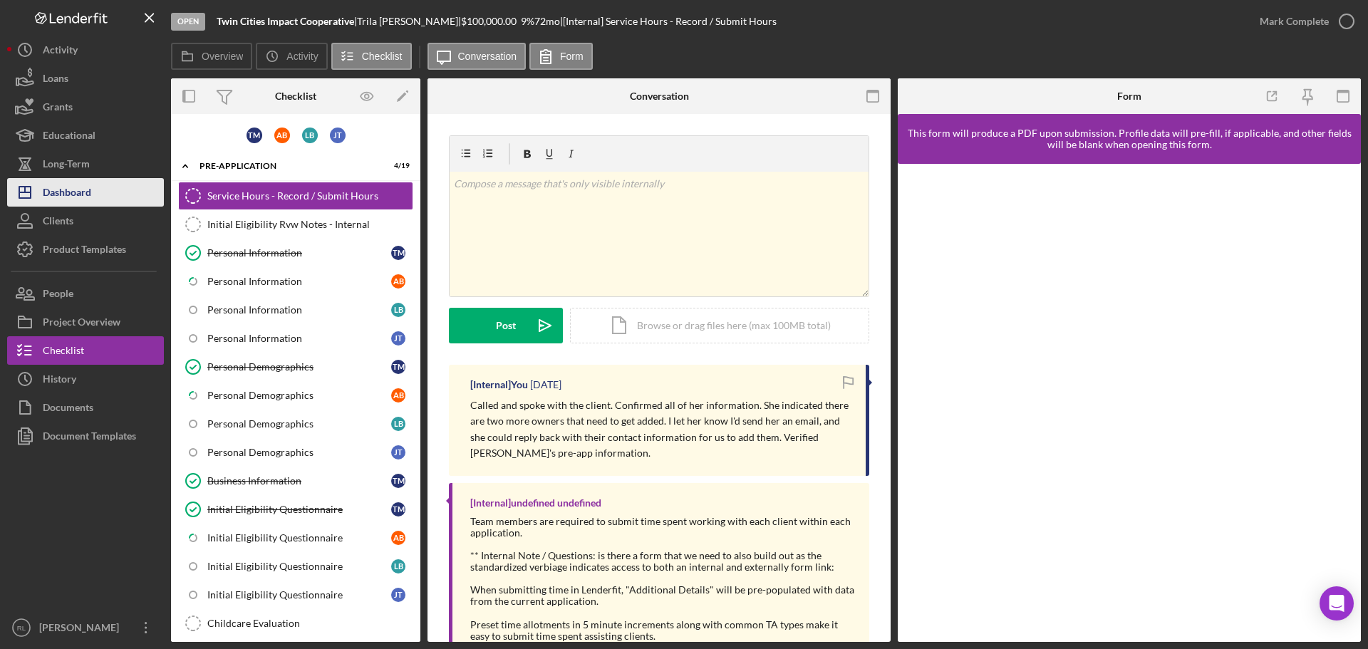
click at [90, 200] on div "Dashboard" at bounding box center [67, 194] width 48 height 32
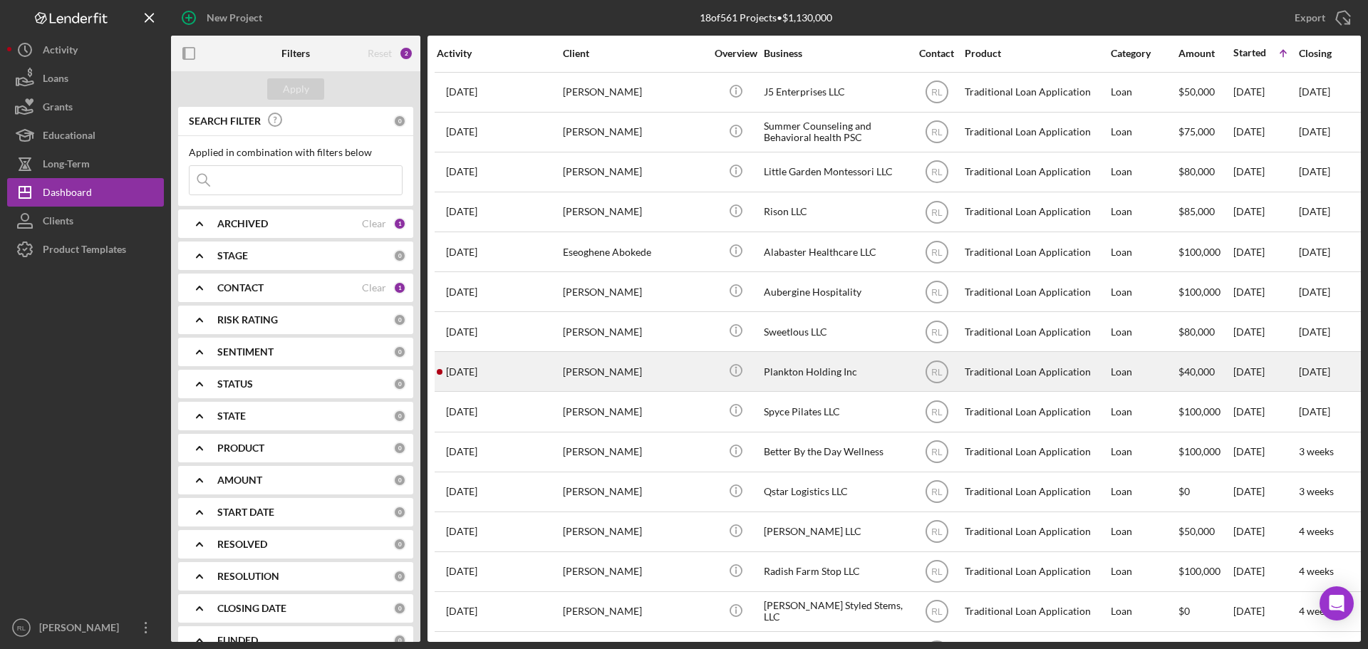
scroll to position [167, 0]
